Goal: Transaction & Acquisition: Purchase product/service

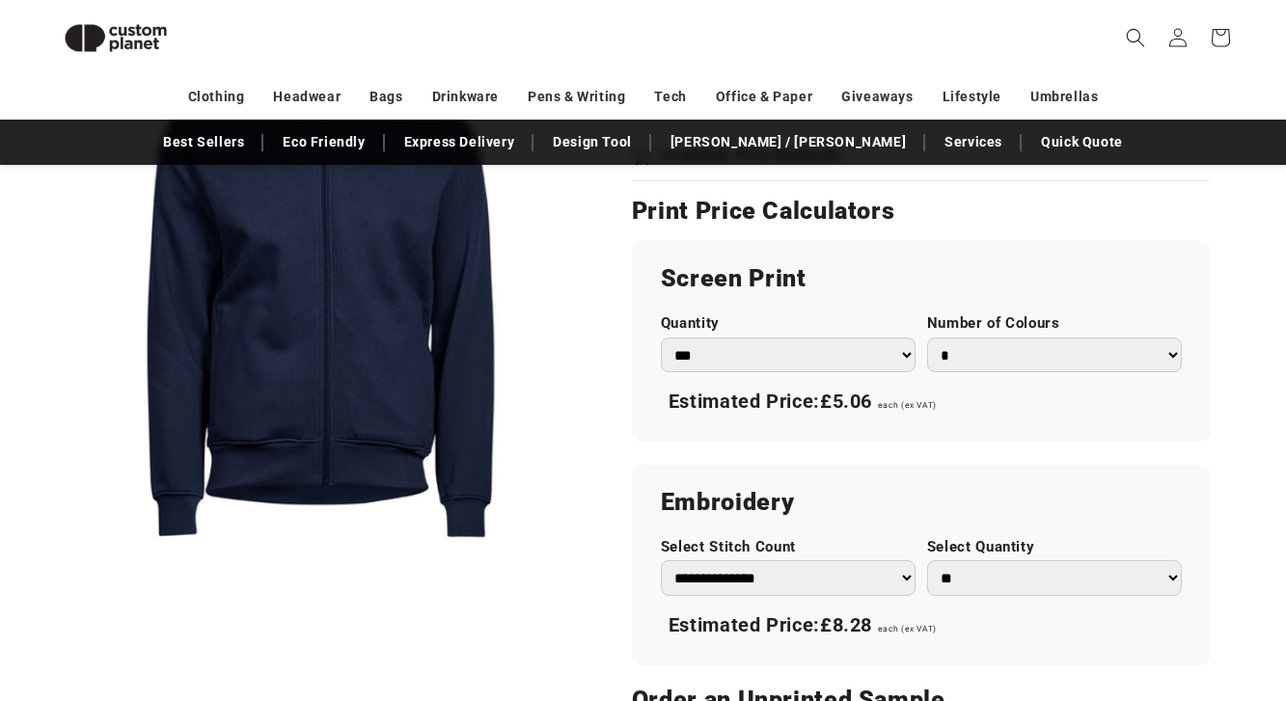
click at [1280, 235] on div "Skip to product information Open media 1 in modal 1 / of 1 Tee Jays Men's Full …" at bounding box center [643, 186] width 1286 height 1895
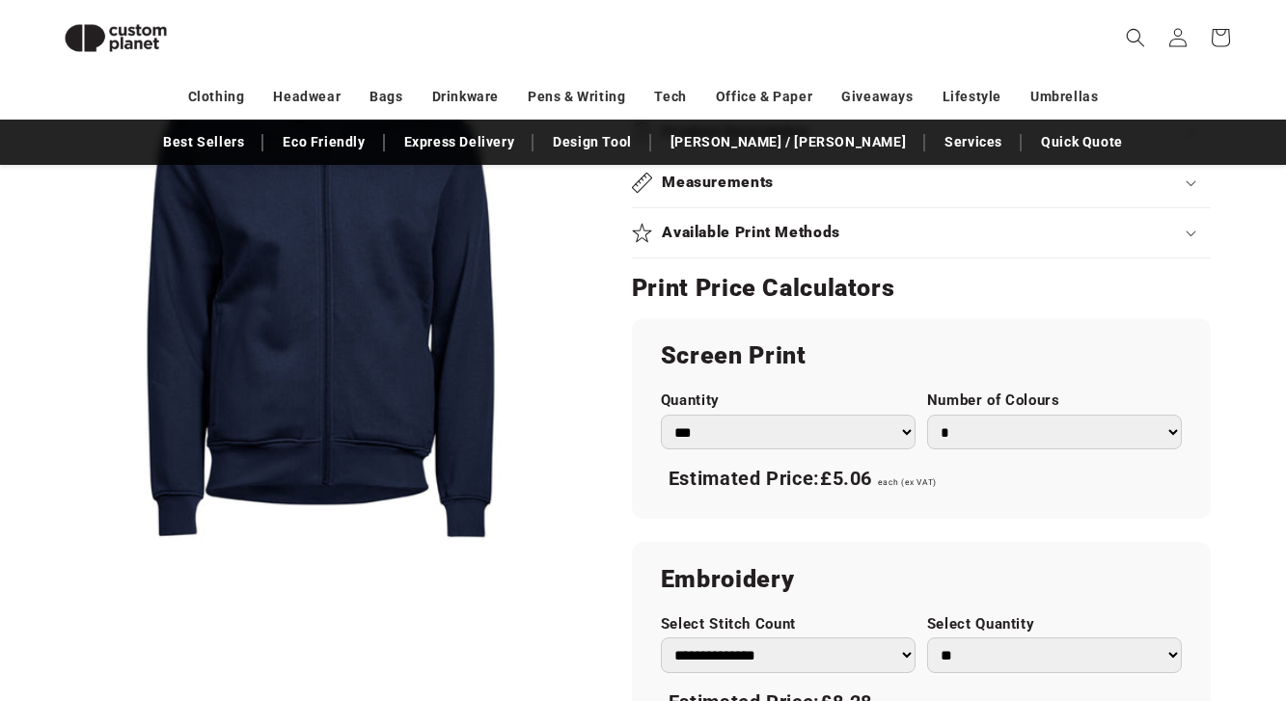
scroll to position [956, 0]
click at [48, 564] on button "Open media 1 in modal" at bounding box center [48, 564] width 0 height 0
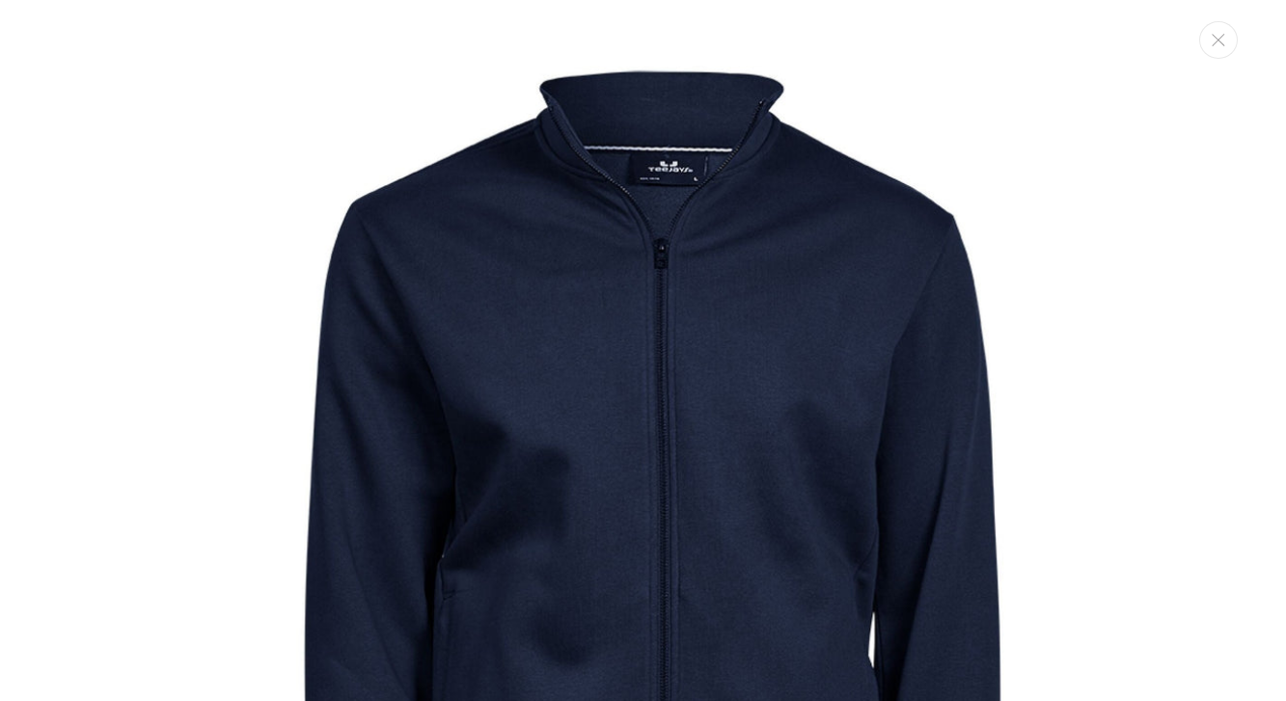
scroll to position [19, 0]
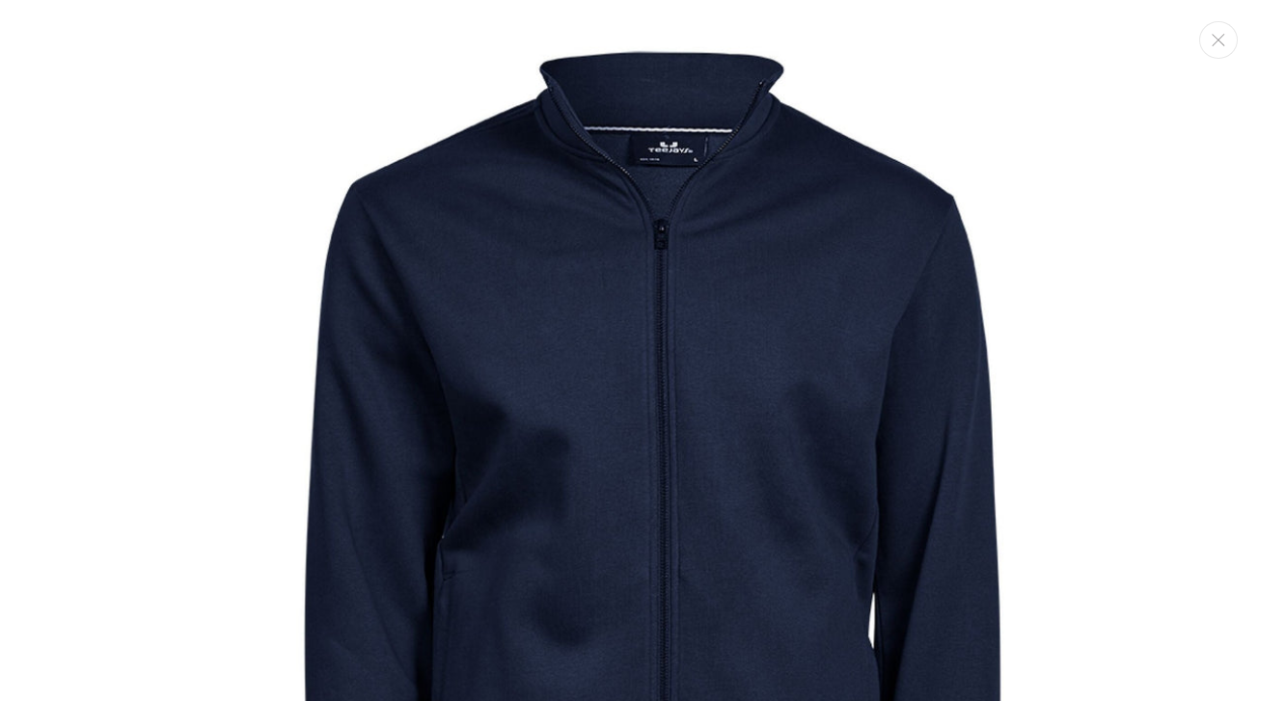
click at [553, 281] on img "Media gallery" at bounding box center [643, 537] width 1074 height 1074
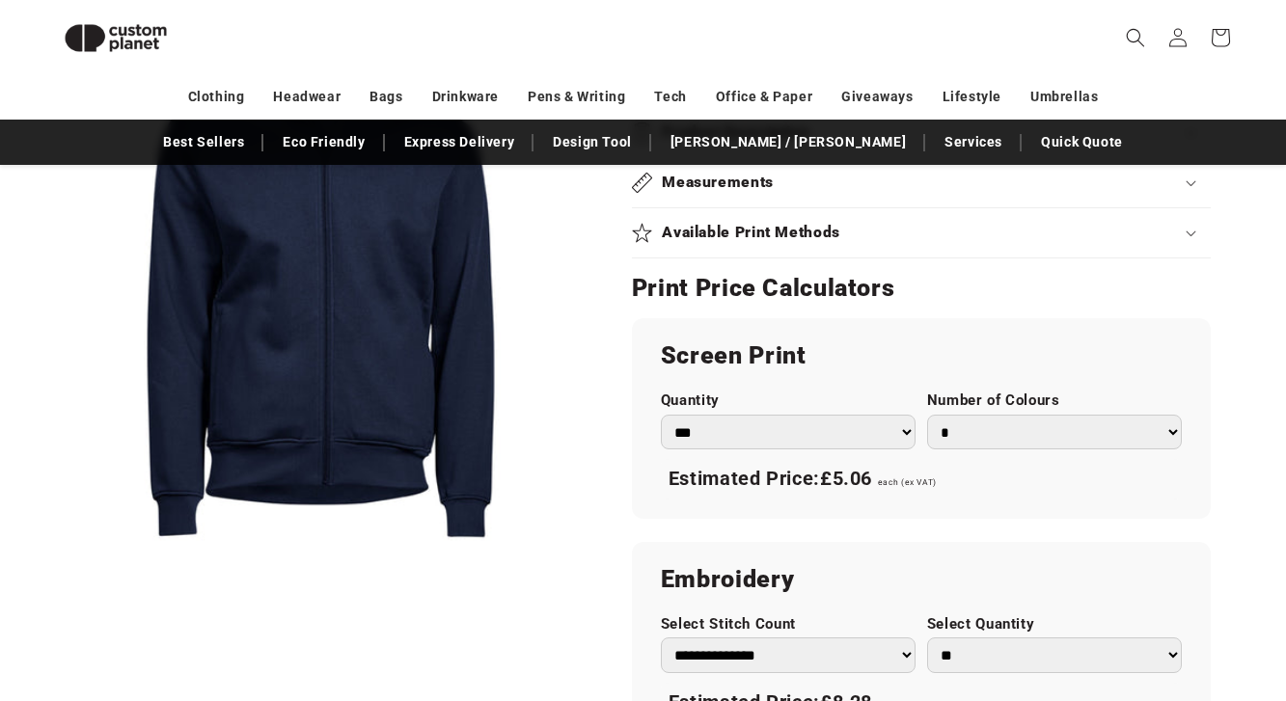
click at [1241, 309] on div "Skip to product information Open media 1 in modal 1 / of 1 Tee Jays Men's Full …" at bounding box center [643, 263] width 1286 height 1895
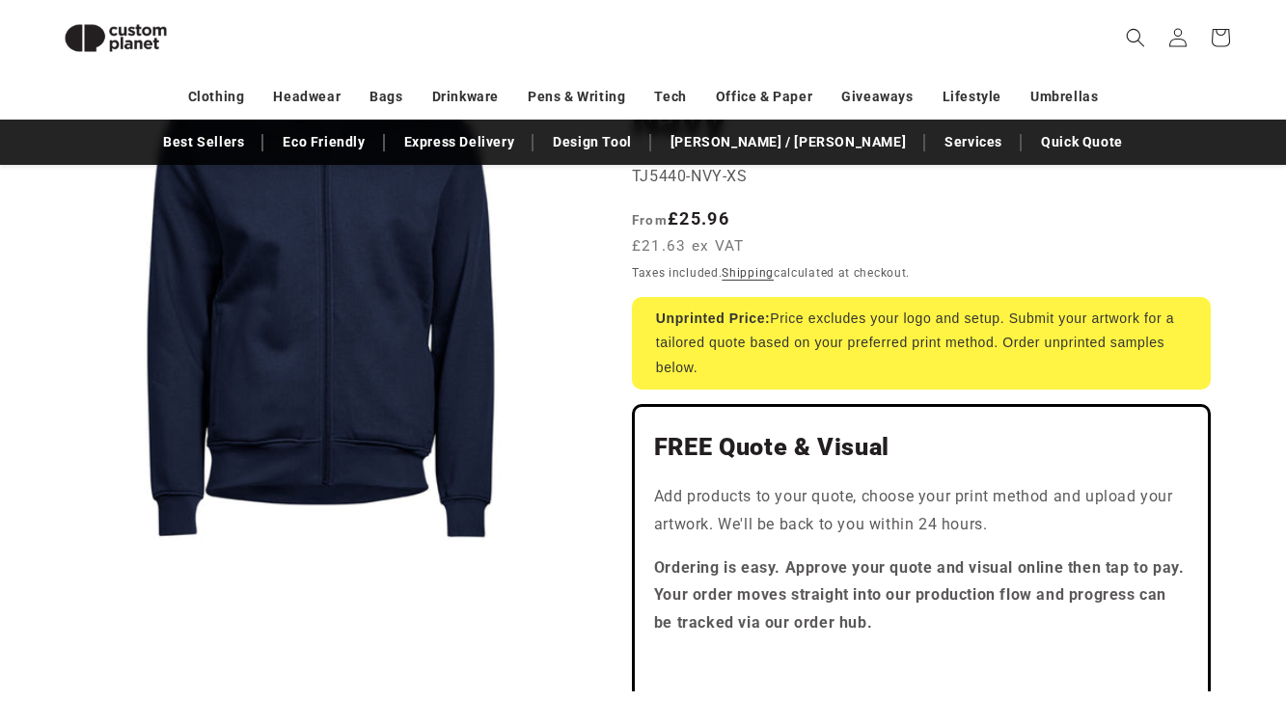
scroll to position [261, 0]
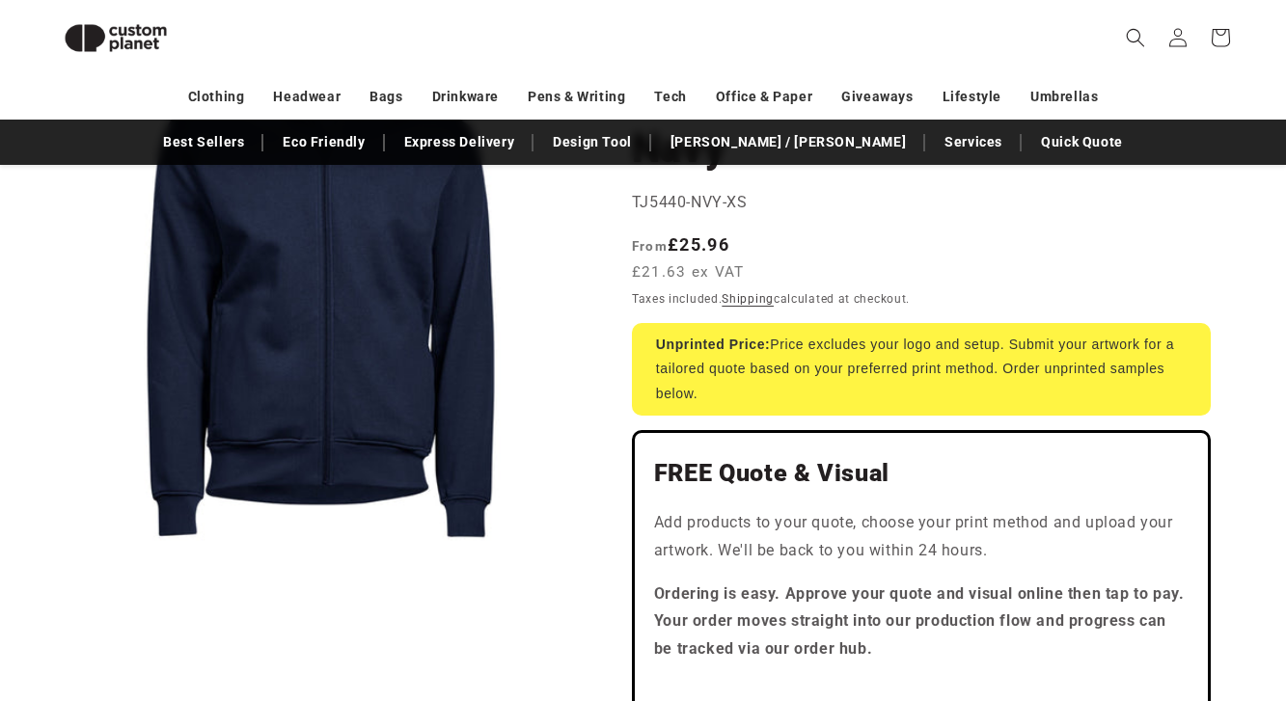
click at [704, 197] on span "TJ5440-NVY-XS" at bounding box center [690, 202] width 116 height 18
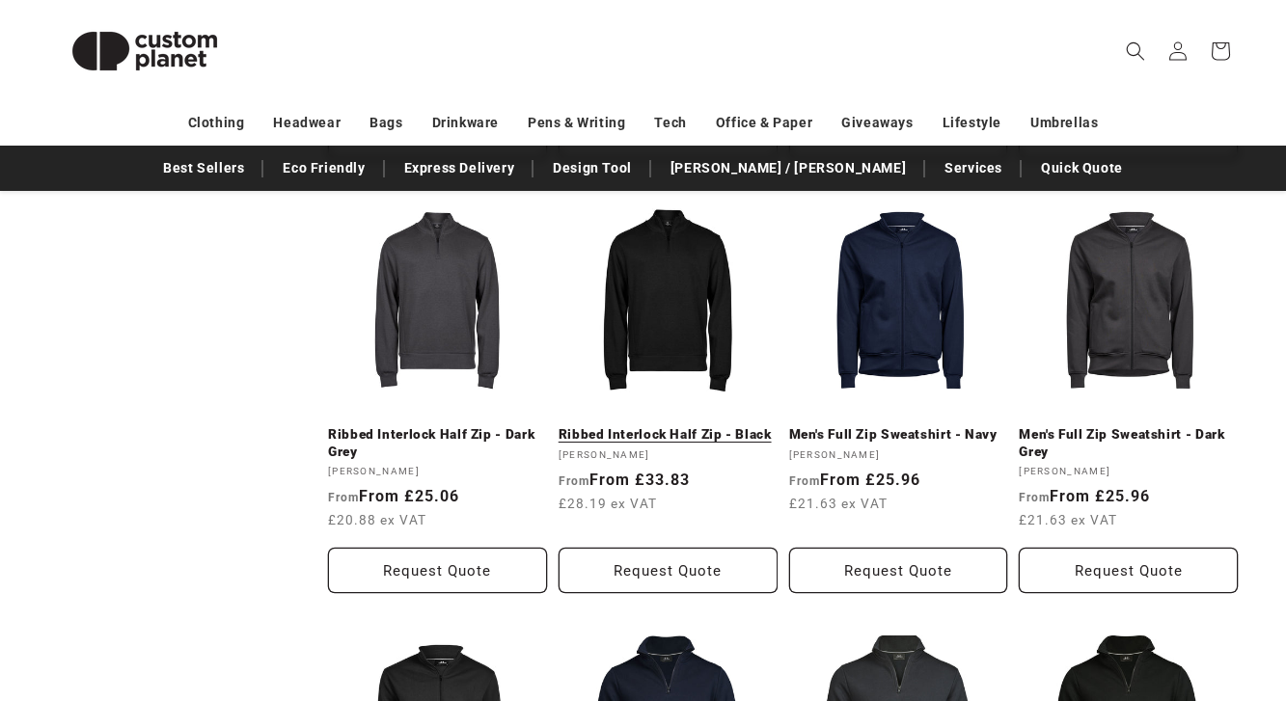
click at [660, 426] on link "Ribbed Interlock Half Zip - Black" at bounding box center [668, 434] width 219 height 17
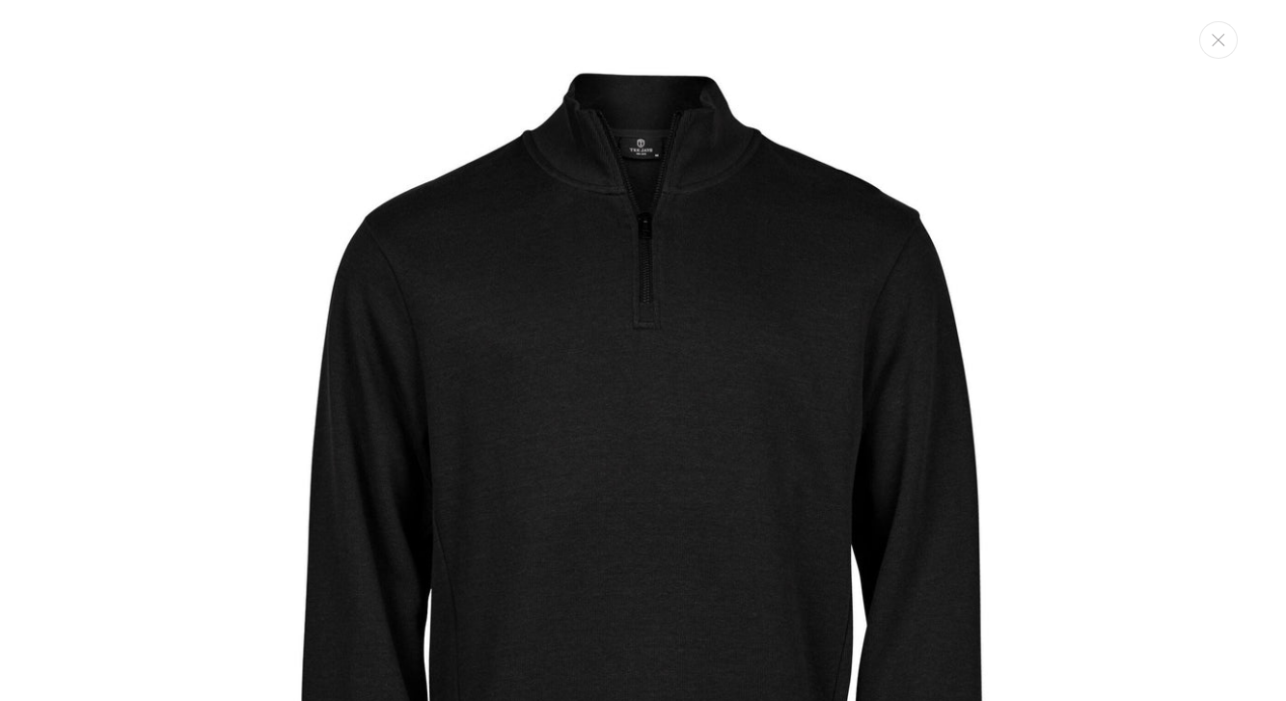
scroll to position [19, 0]
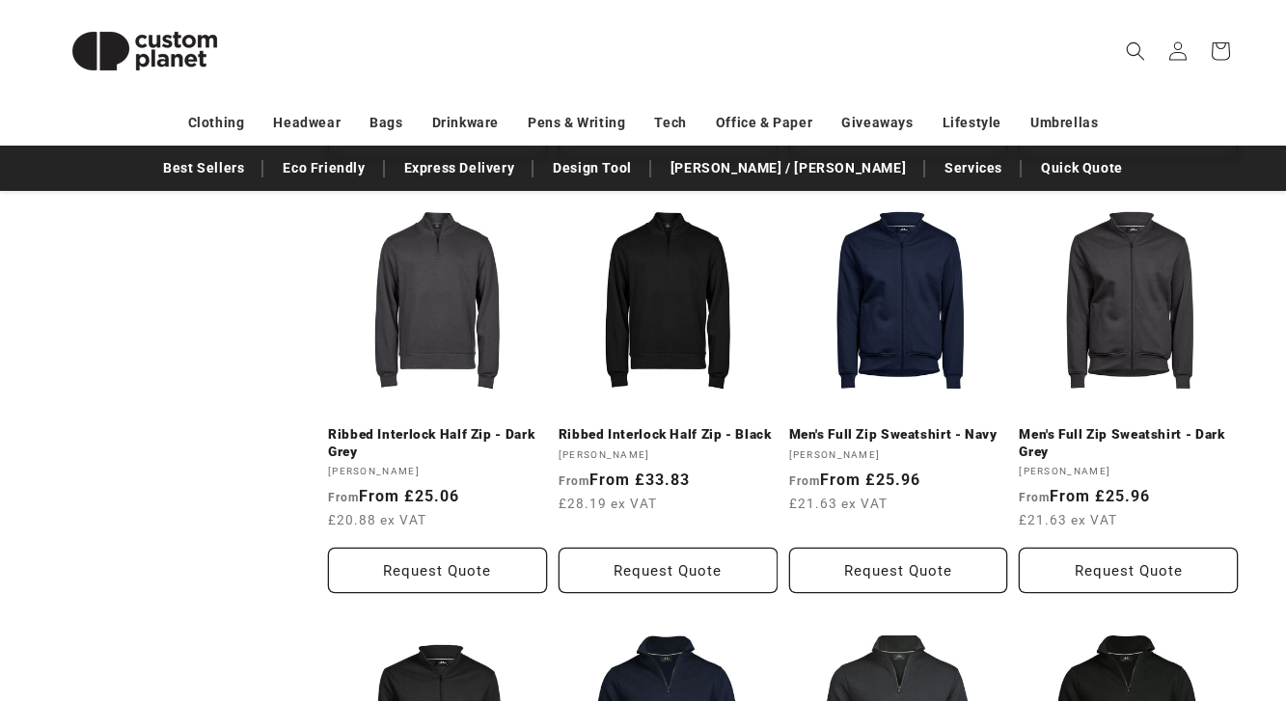
click at [1266, 262] on div "Filter: Remove all Category (0) Category Hoodies (23) Hoodies (23 products) Swe…" at bounding box center [643, 431] width 1286 height 2243
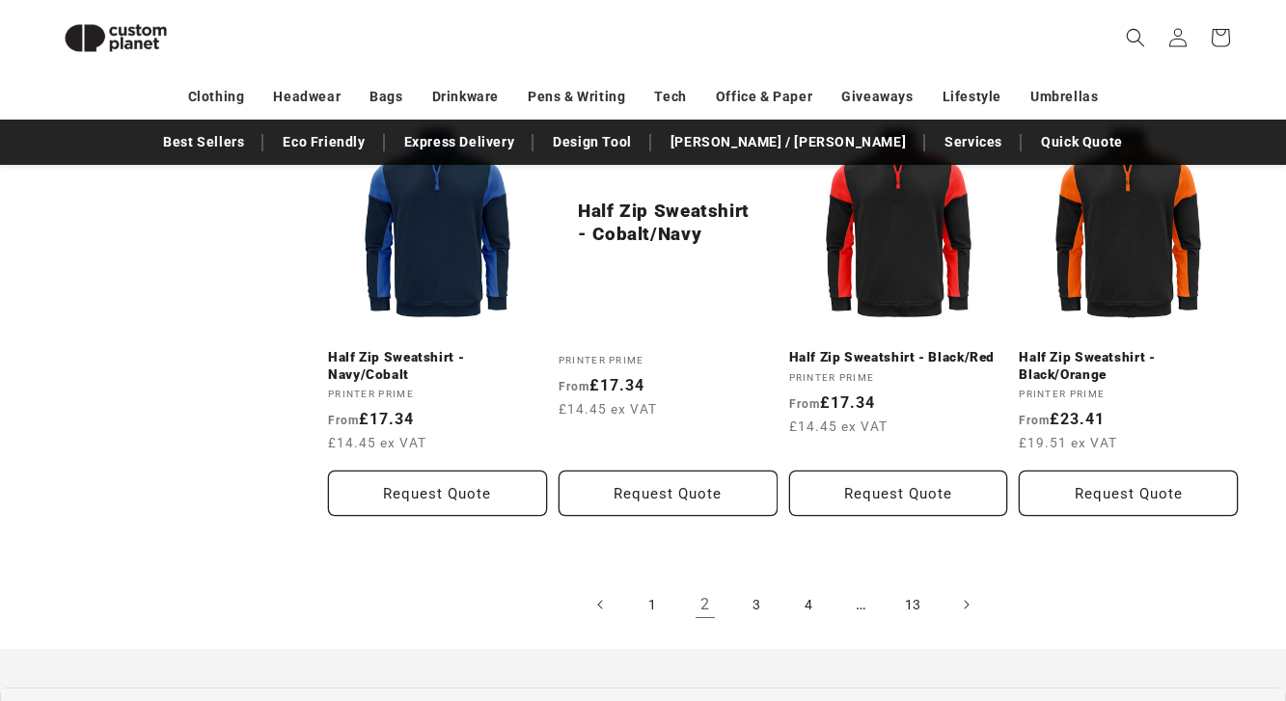
scroll to position [2036, 0]
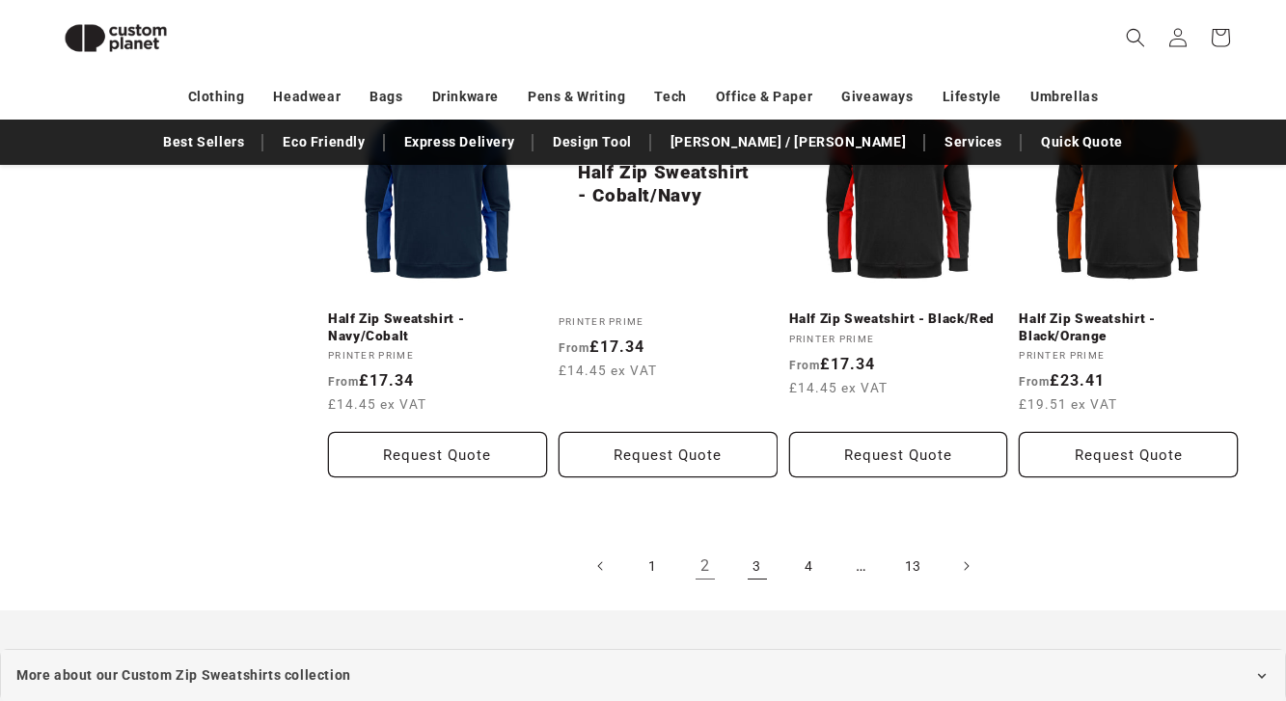
click at [753, 568] on link "3" at bounding box center [757, 566] width 42 height 42
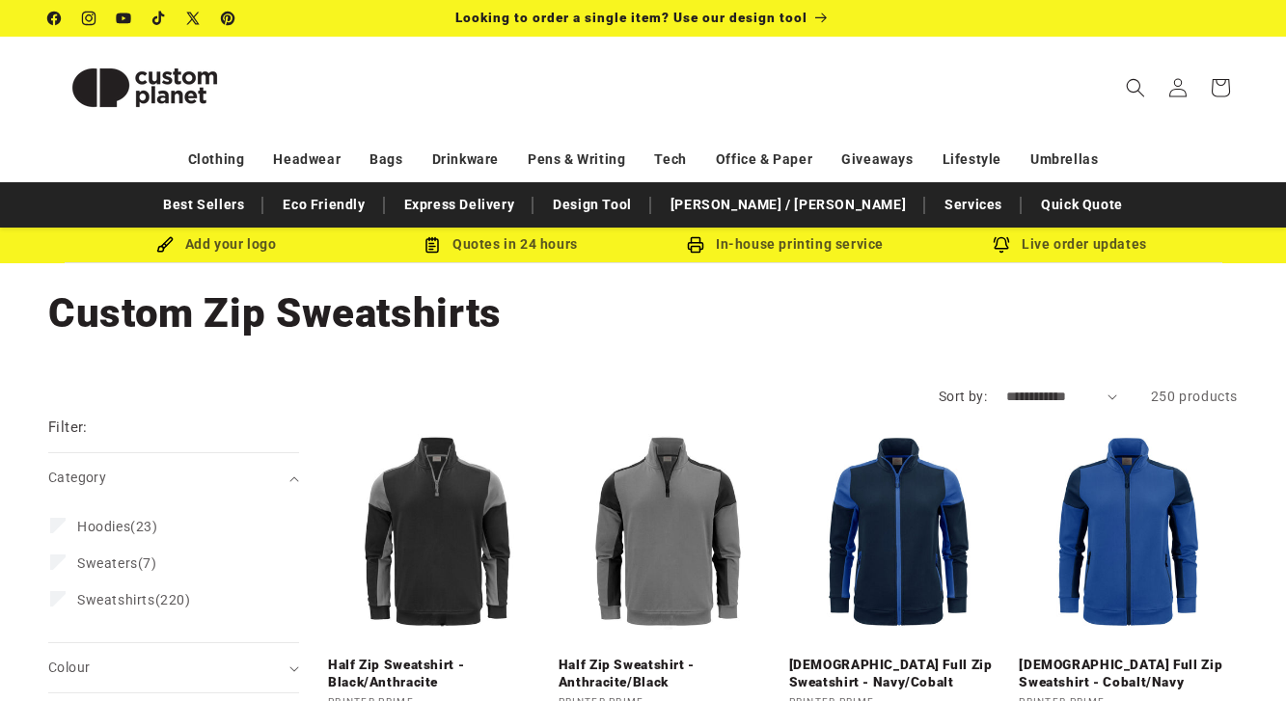
click at [1277, 388] on facet-filters-form "**********" at bounding box center [643, 397] width 1286 height 20
click at [125, 530] on span "Hoodies" at bounding box center [103, 526] width 53 height 15
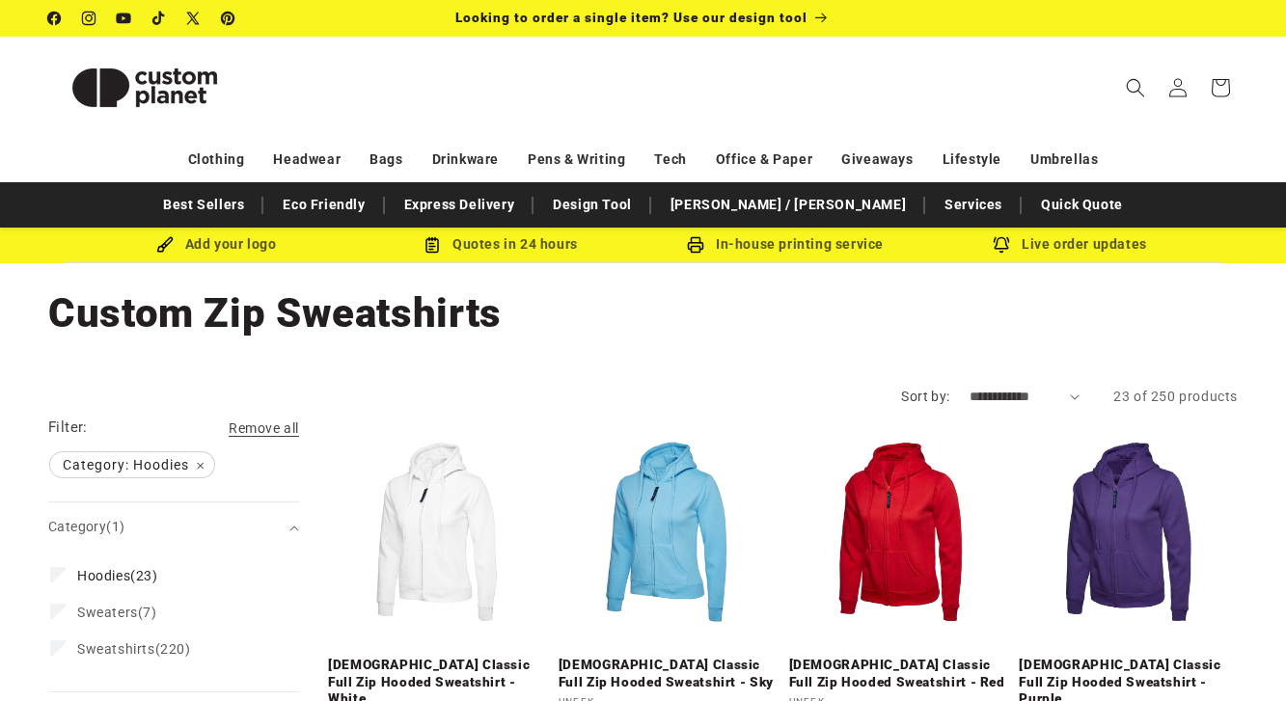
click at [1270, 308] on div "Collection: Custom Zip Sweatshirts" at bounding box center [643, 313] width 1286 height 100
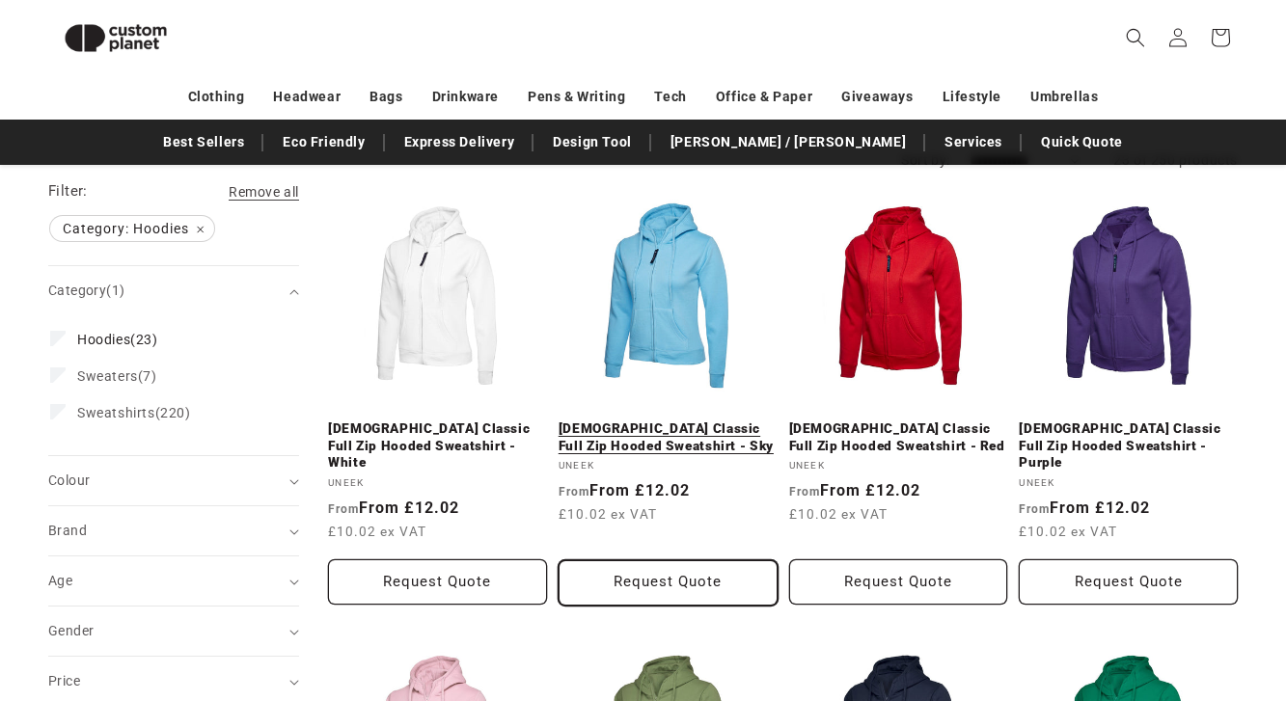
scroll to position [205, 0]
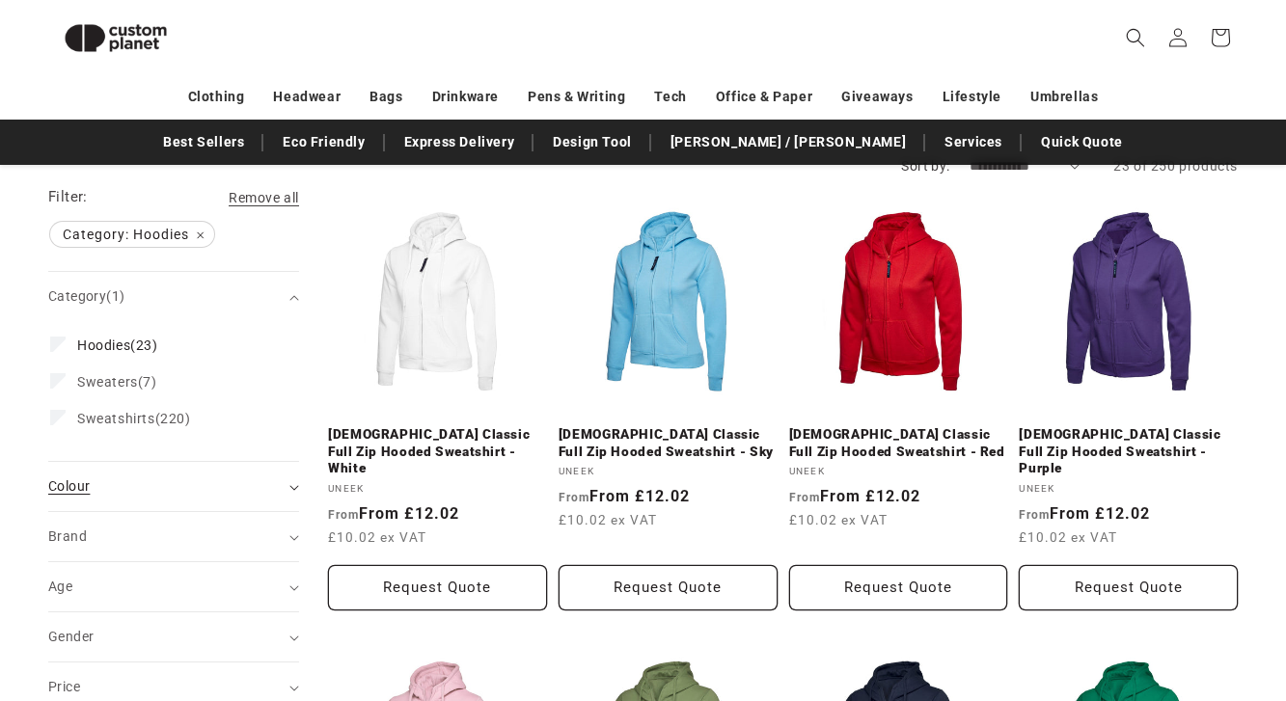
click at [274, 482] on div "Colour (0)" at bounding box center [165, 487] width 234 height 20
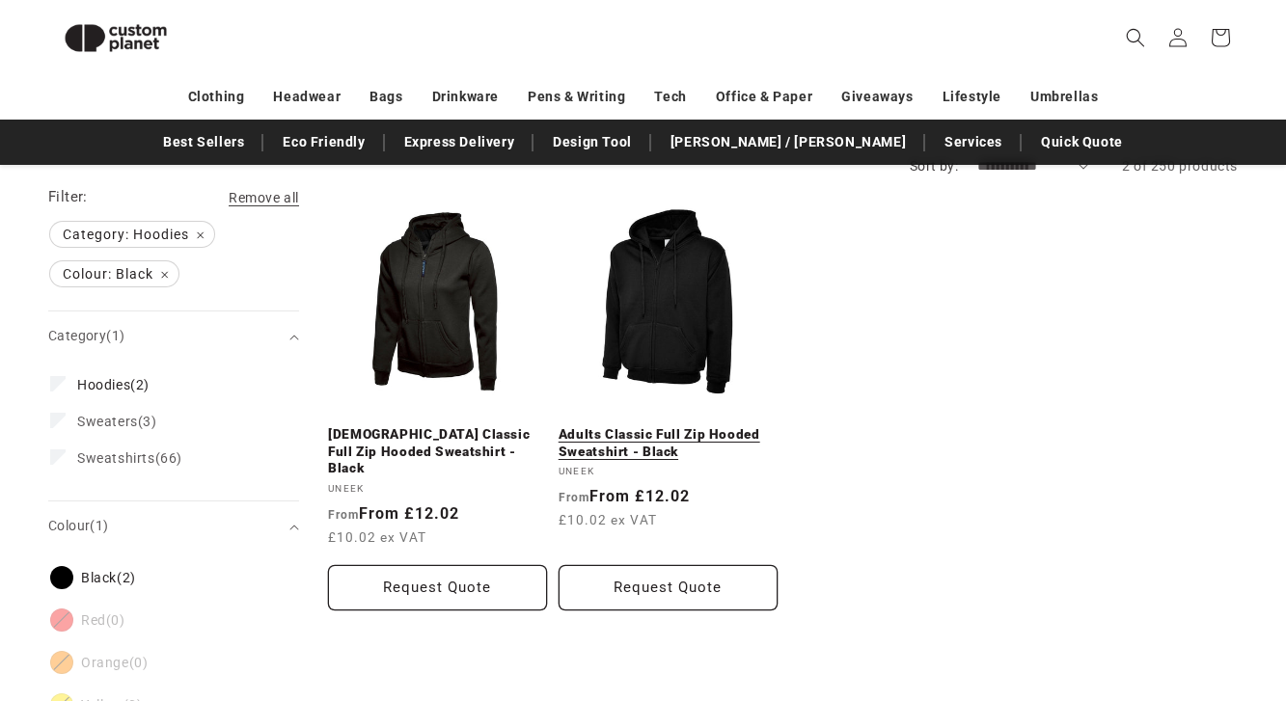
click at [684, 426] on link "Adults Classic Full Zip Hooded Sweatshirt - Black" at bounding box center [668, 443] width 219 height 34
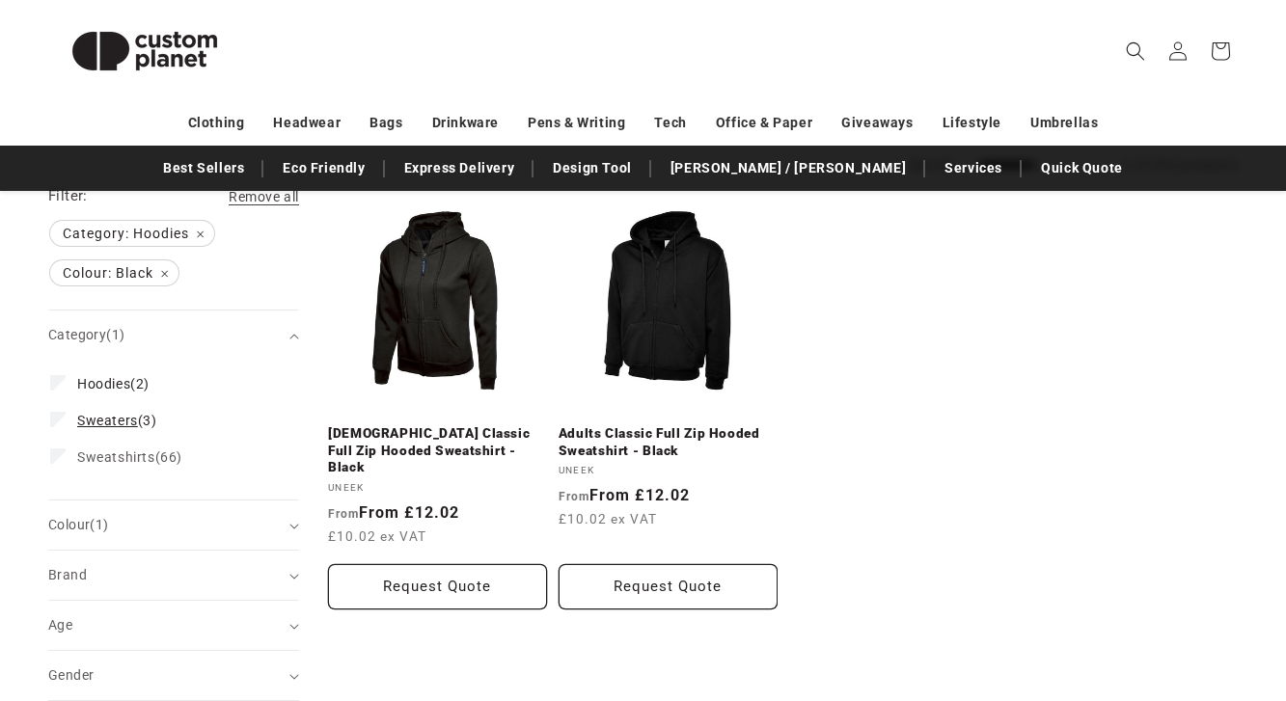
click at [55, 429] on label "Sweaters (3) Sweaters (3 products)" at bounding box center [167, 420] width 235 height 37
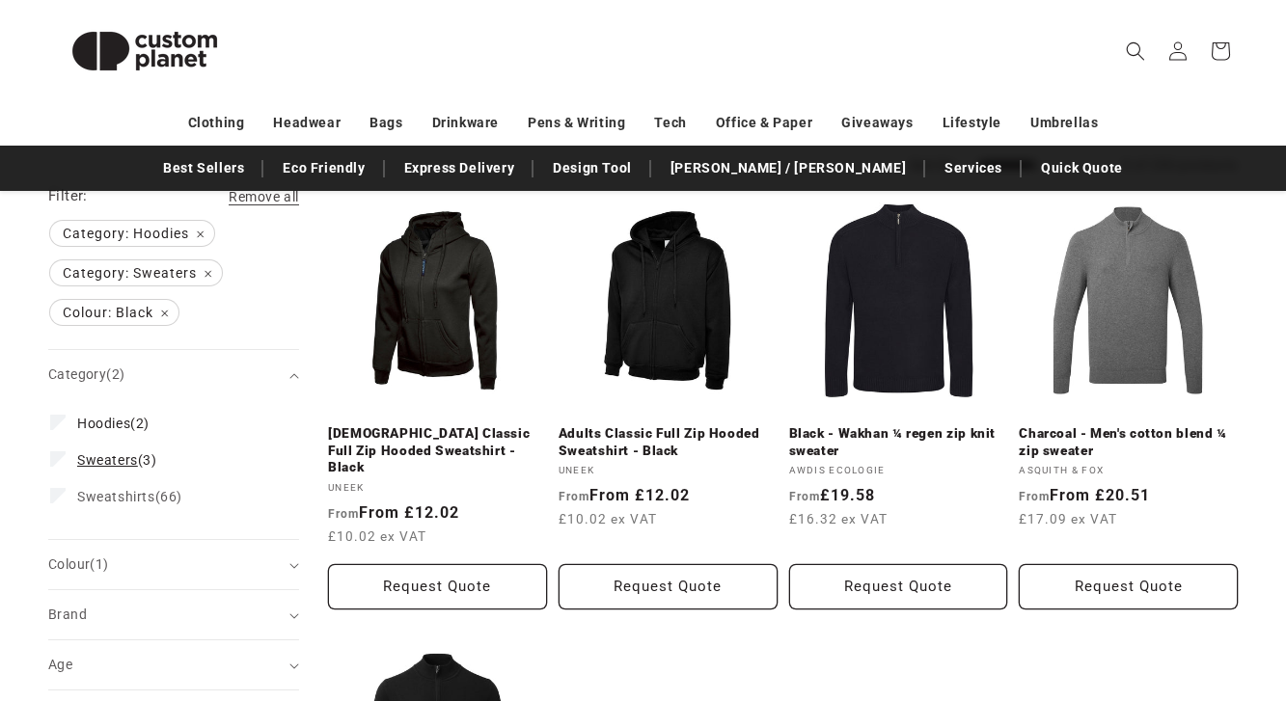
click at [54, 467] on label "Sweaters (3) Sweaters (3 products)" at bounding box center [167, 460] width 235 height 37
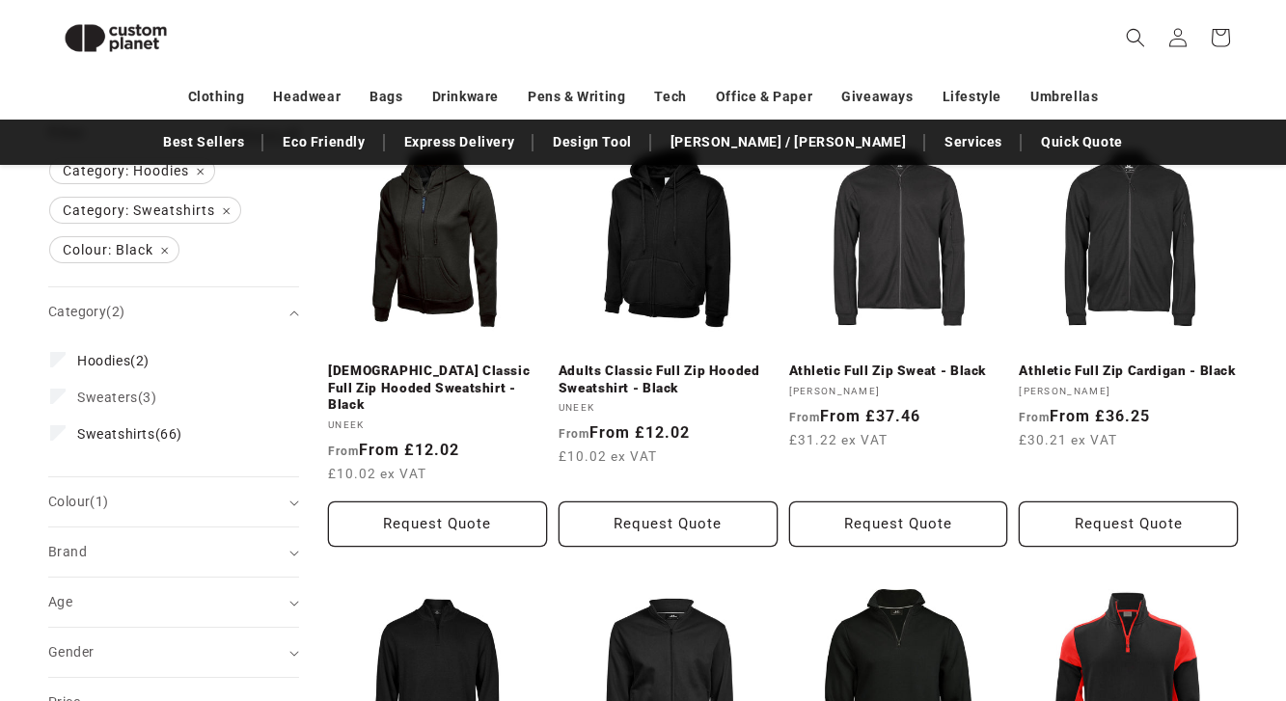
scroll to position [244, 0]
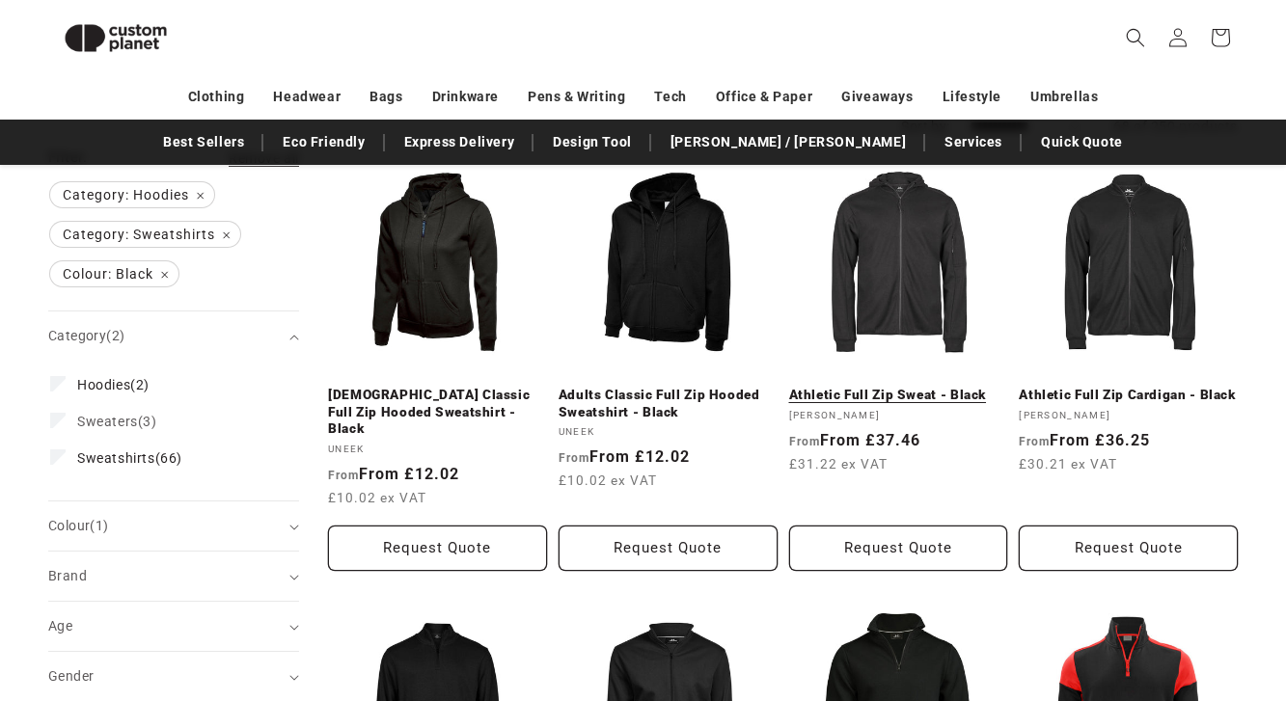
click at [913, 387] on link "Athletic Full Zip Sweat - Black" at bounding box center [898, 395] width 219 height 17
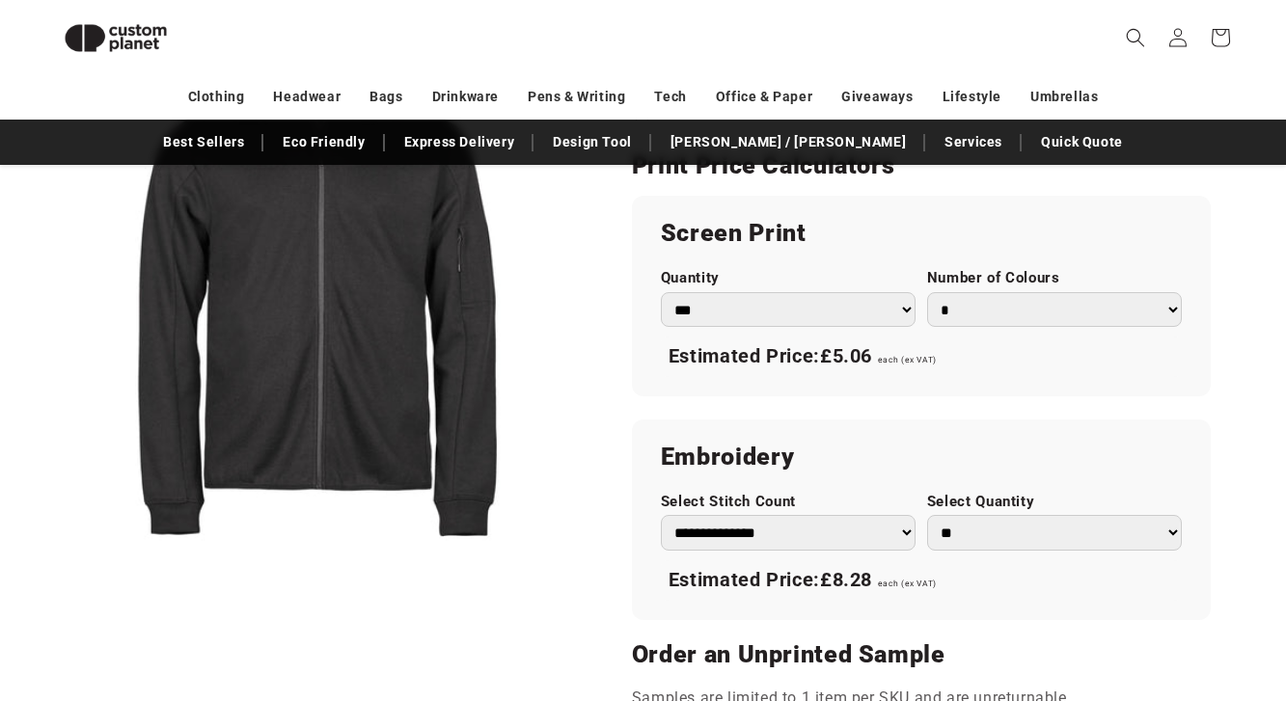
scroll to position [1025, 0]
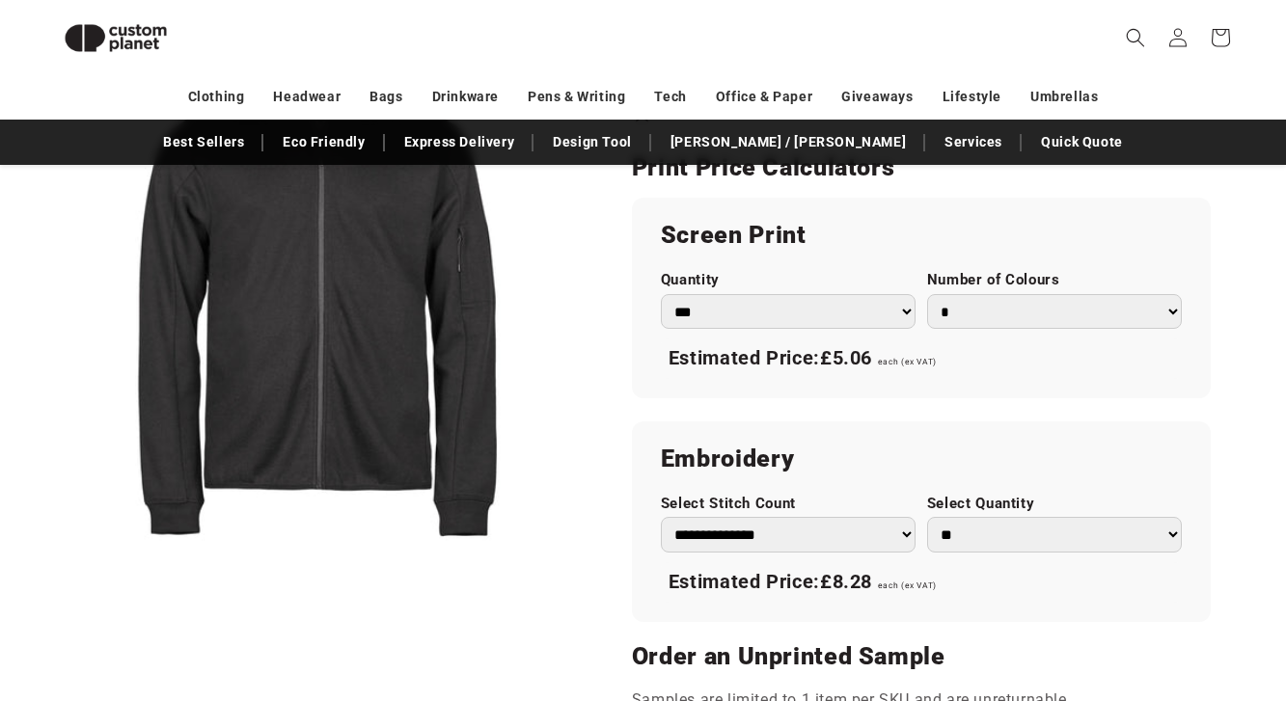
click at [894, 312] on select "*** *** *** **** **** **** ***** *****" at bounding box center [788, 312] width 255 height 36
select select "**"
click at [661, 294] on select "*** *** *** **** **** **** ***** *****" at bounding box center [788, 312] width 255 height 36
click at [1235, 386] on div "Tee Jays Athletic Full Zip Sweat - Black Athletic Full Zip Sweat - Black TJ5706…" at bounding box center [911, 168] width 654 height 1843
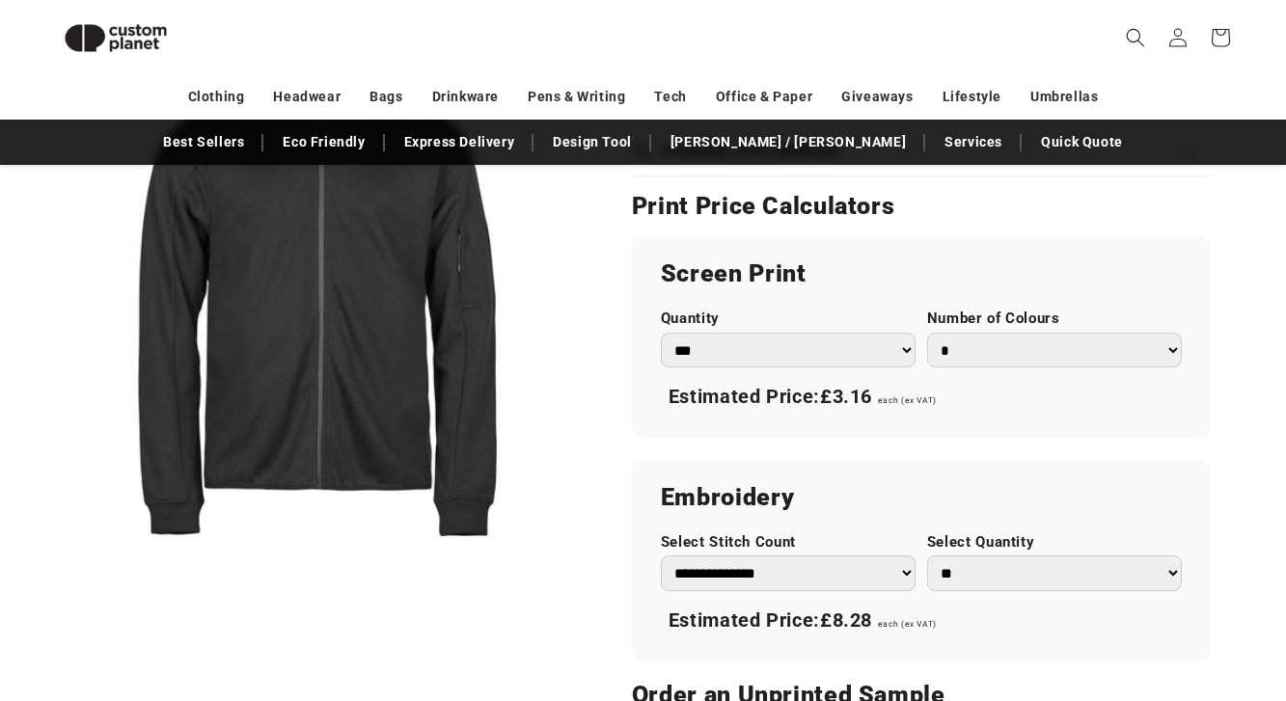
scroll to position [947, 0]
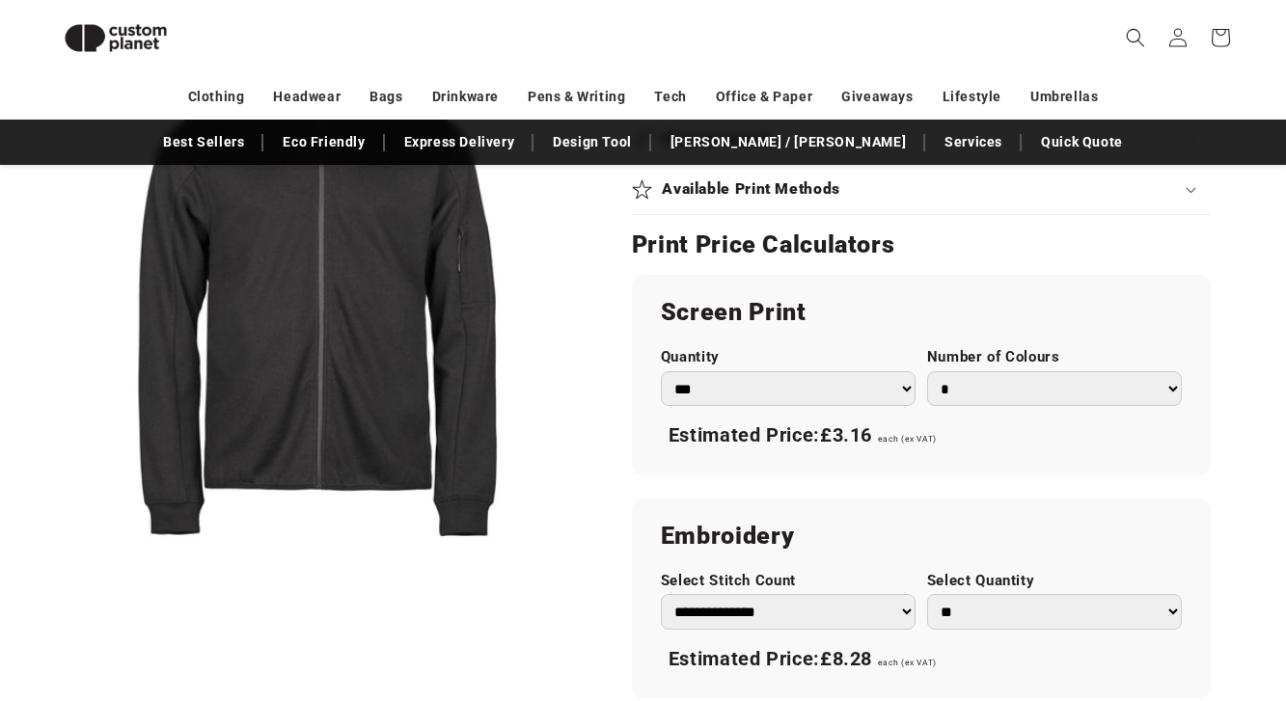
click at [48, 564] on button "Open media 1 in modal" at bounding box center [48, 564] width 0 height 0
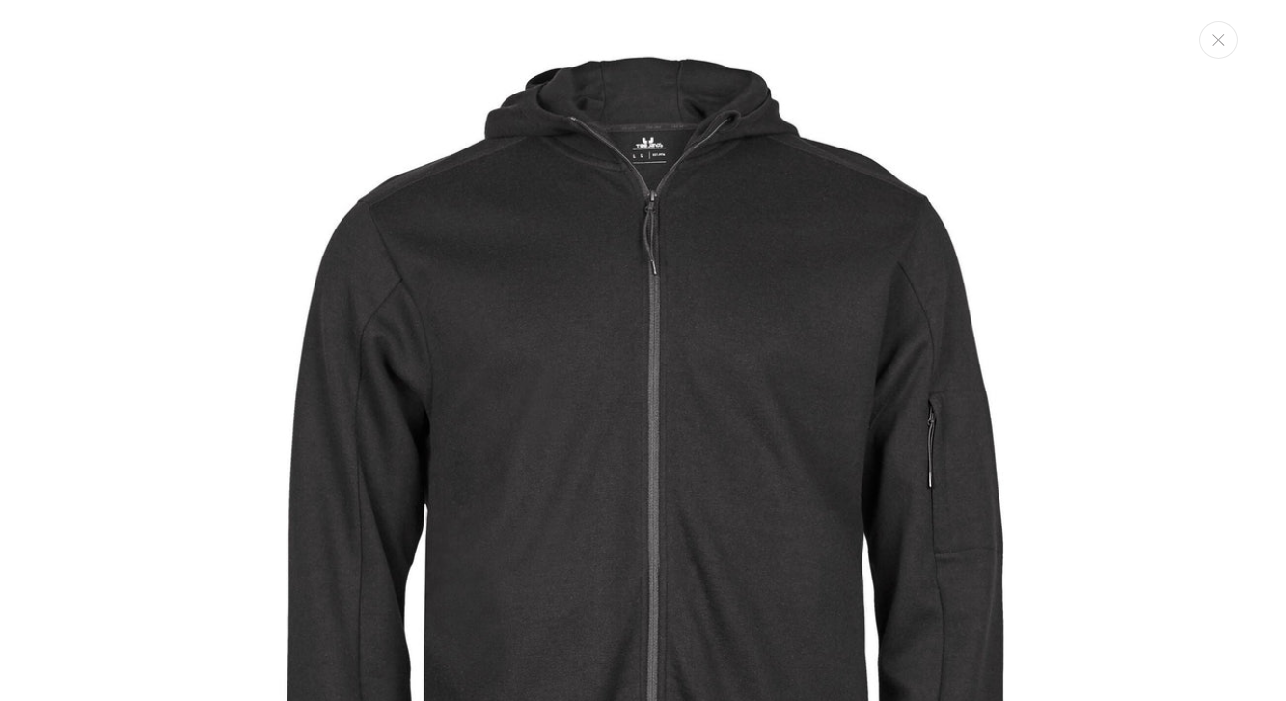
click at [579, 355] on img "Media gallery" at bounding box center [643, 537] width 1074 height 1074
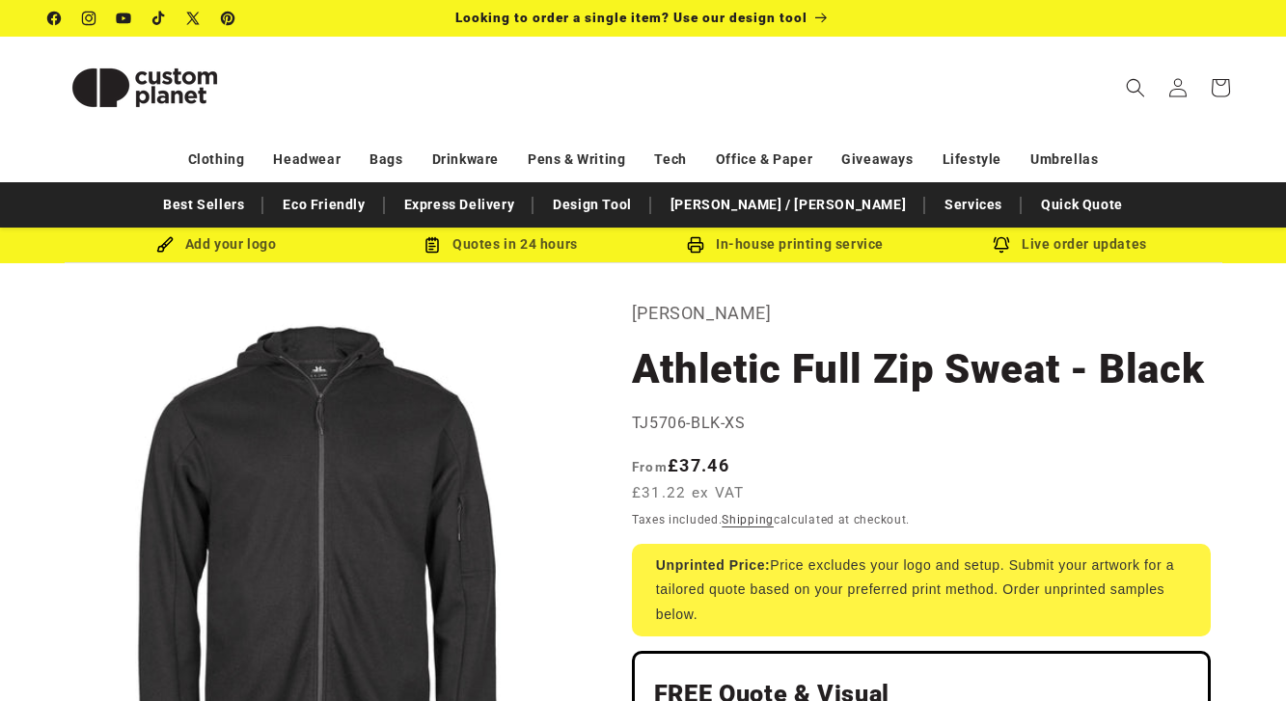
click at [802, 456] on div "Regular price From £37.46 £31.22 ex VAT Regular price Sale price £37.46 Unit pr…" at bounding box center [921, 480] width 579 height 57
